Goal: Find specific page/section: Find specific page/section

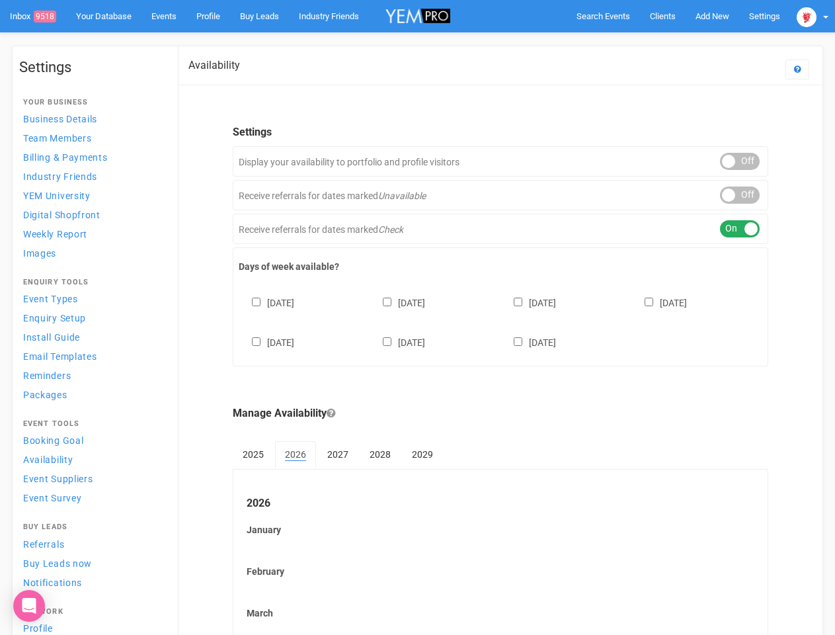
click at [417, 317] on div "[DATE] [DATE] [DATE] [DATE] [DATE] [DATE] [DATE]" at bounding box center [501, 315] width 524 height 79
click at [603, 16] on span "Search Events" at bounding box center [603, 16] width 54 height 10
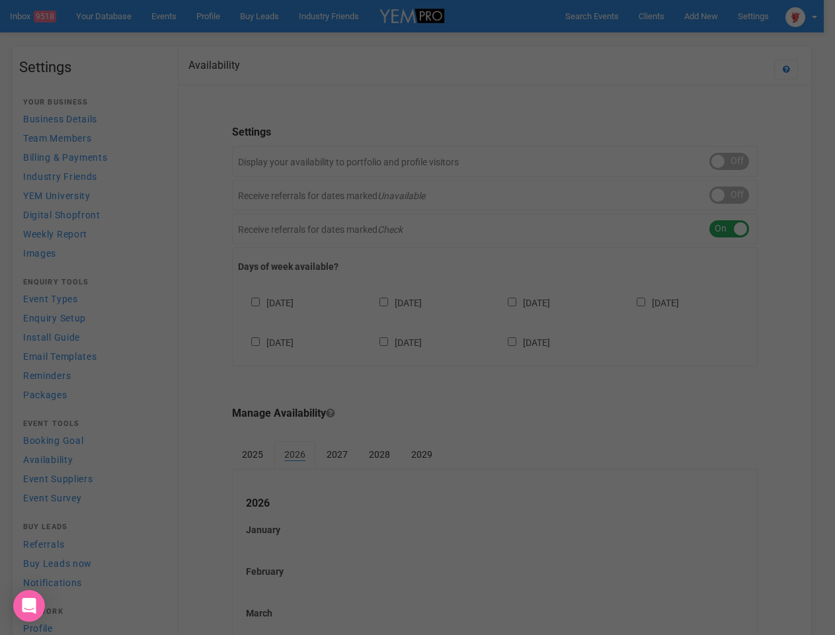
click at [681, 42] on div at bounding box center [417, 317] width 835 height 635
click at [812, 16] on div at bounding box center [417, 317] width 835 height 635
click at [740, 161] on div at bounding box center [417, 317] width 835 height 635
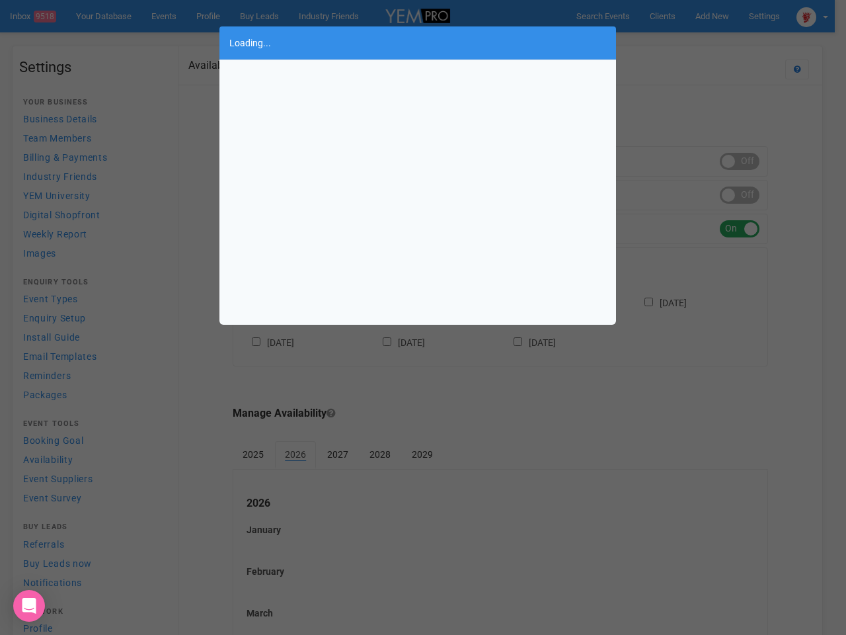
click at [740, 195] on div "Loading..." at bounding box center [423, 317] width 846 height 635
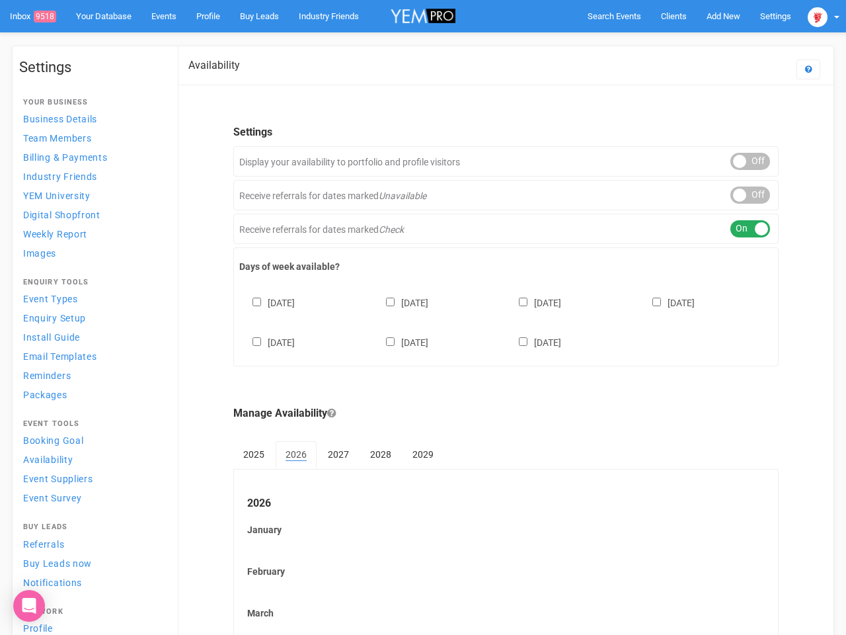
click at [740, 229] on body "Search Events Clients Add New New Client New Event New Enquiry Settings [GEOGRA…" at bounding box center [423, 549] width 846 height 1098
click at [500, 321] on div "[DATE] [DATE] [DATE] [DATE] [DATE] [DATE] [DATE]" at bounding box center [505, 315] width 533 height 79
